Goal: Find specific page/section: Find specific page/section

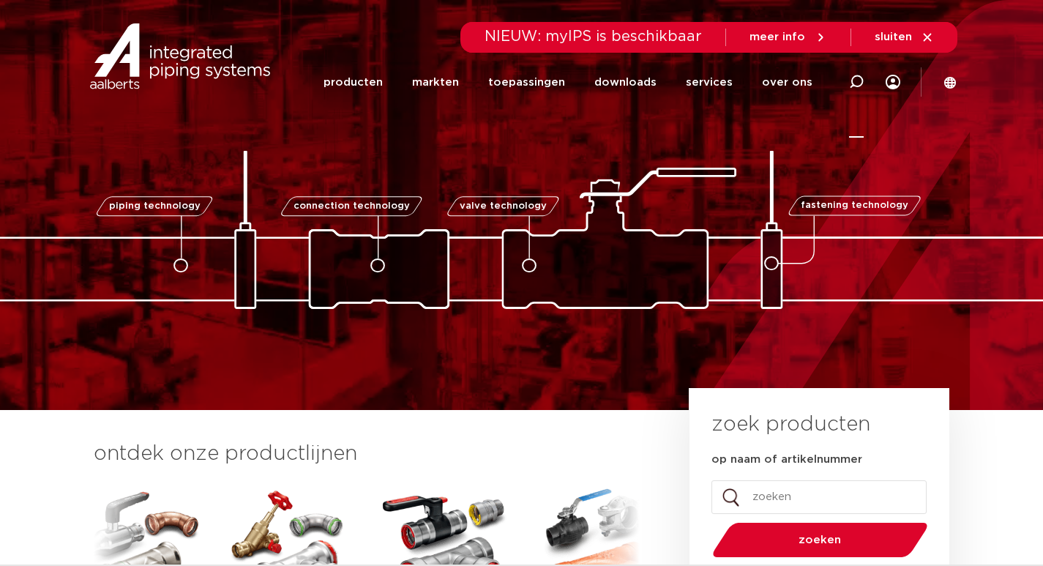
click at [862, 82] on icon at bounding box center [856, 82] width 15 height 15
paste input "3850000"
type input "3850000"
click button "Zoeken" at bounding box center [0, 0] width 0 height 0
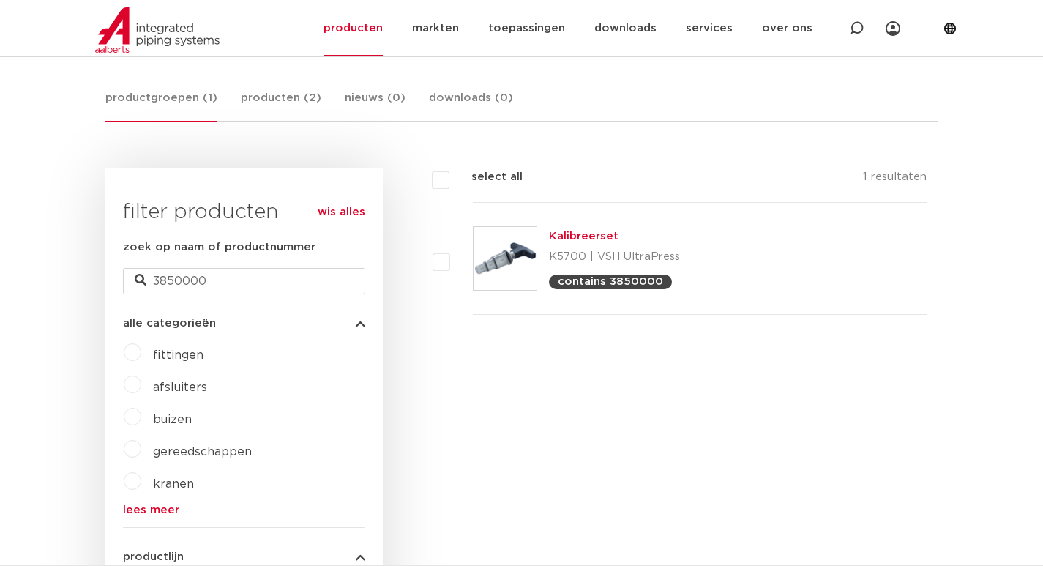
click at [579, 236] on link "Kalibreerset" at bounding box center [584, 236] width 70 height 11
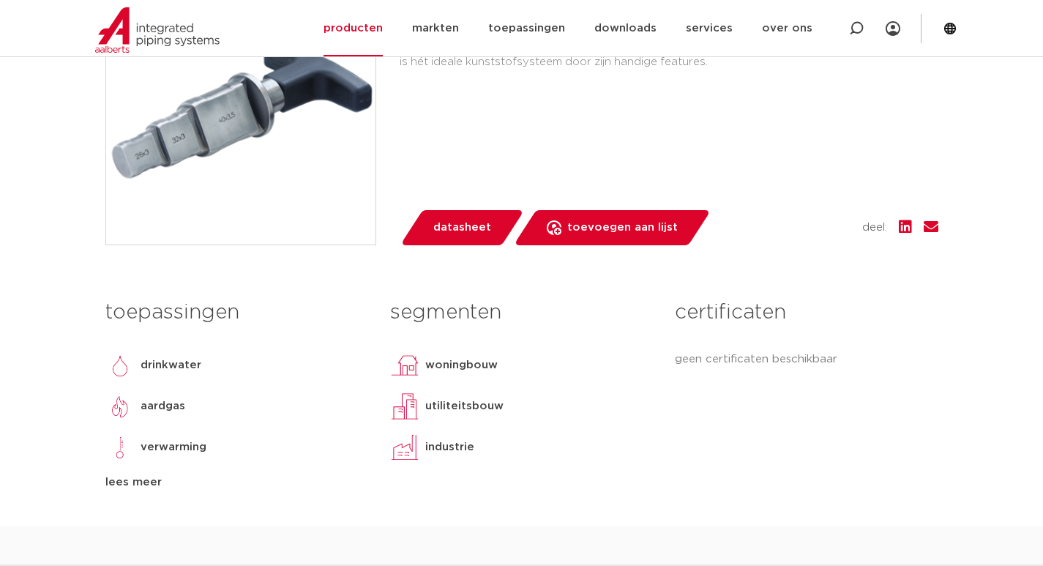
scroll to position [439, 0]
